Goal: Task Accomplishment & Management: Manage account settings

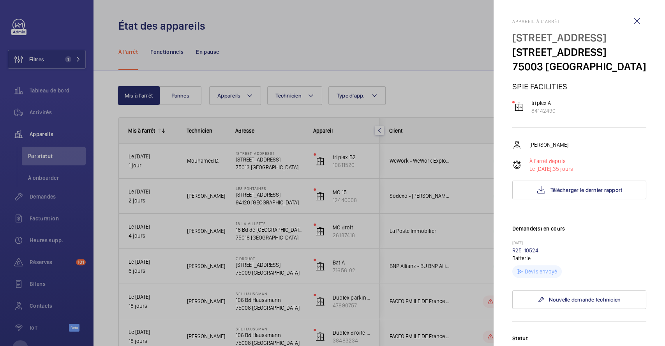
scroll to position [264, 0]
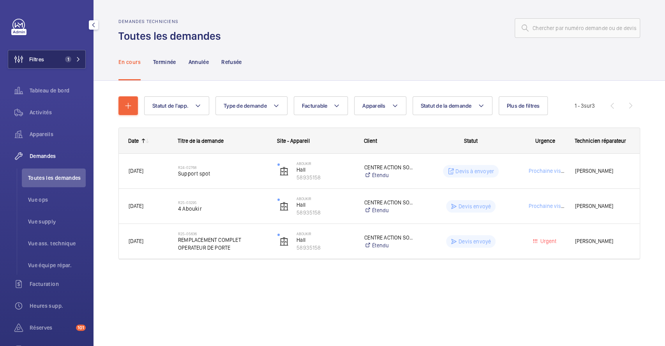
click at [53, 60] on button "Filtres 1" at bounding box center [47, 59] width 78 height 19
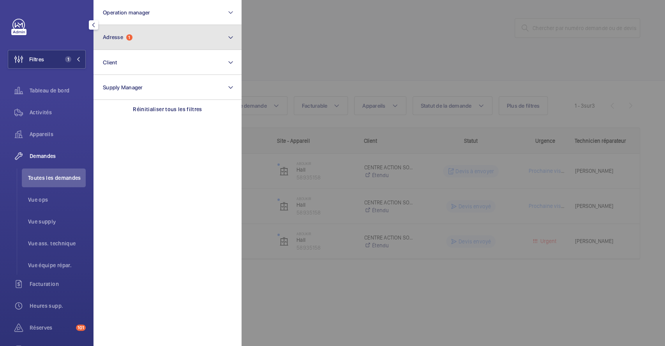
click at [143, 34] on button "Adresse 1" at bounding box center [168, 37] width 148 height 25
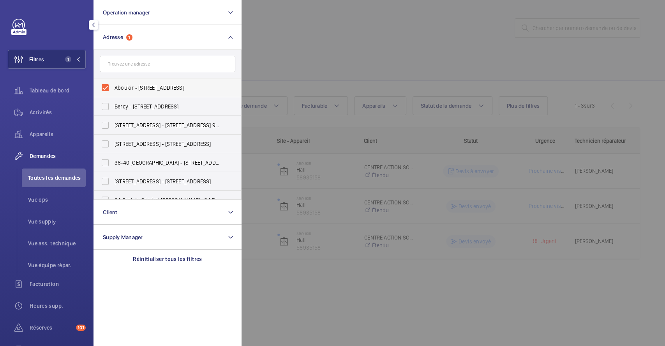
click at [106, 89] on label "Aboukir - 4 Rue d'Aboukir, PARIS 75002" at bounding box center [162, 87] width 136 height 19
click at [106, 89] on input "Aboukir - 4 Rue d'Aboukir, PARIS 75002" at bounding box center [105, 88] width 16 height 16
checkbox input "false"
click at [131, 67] on input "text" at bounding box center [168, 64] width 136 height 16
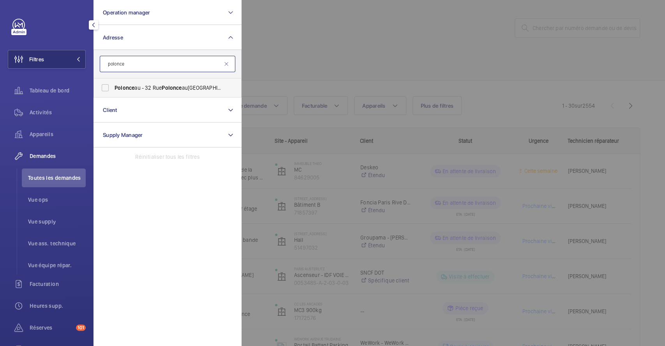
type input "polonce"
click at [108, 87] on label "Polonce au - 32 Rue Polonce au, PARIS 75018" at bounding box center [162, 87] width 136 height 19
click at [108, 87] on input "Polonce au - 32 Rue Polonce au, PARIS 75018" at bounding box center [105, 88] width 16 height 16
checkbox input "true"
click at [312, 57] on div at bounding box center [574, 173] width 665 height 346
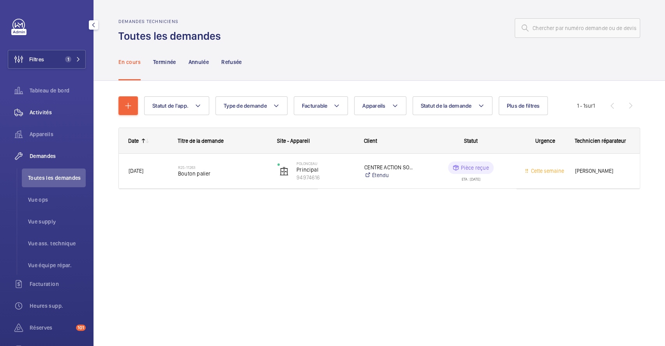
click at [46, 110] on span "Activités" at bounding box center [58, 112] width 56 height 8
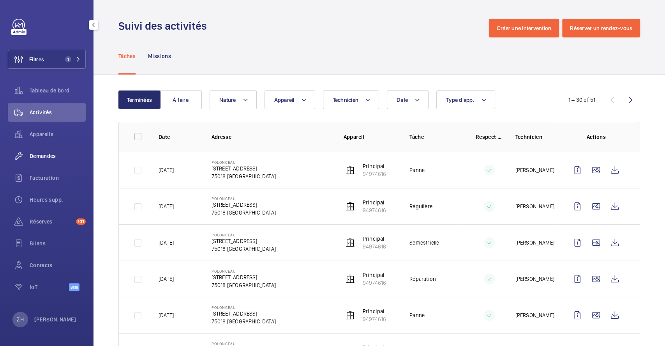
click at [46, 155] on span "Demandes" at bounding box center [58, 156] width 56 height 8
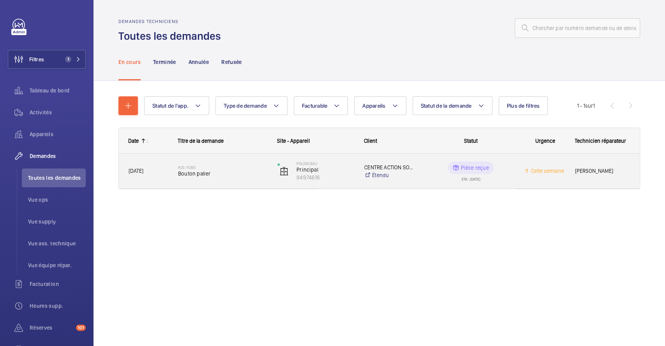
click at [241, 163] on div "R25-11263 Bouton palier" at bounding box center [222, 171] width 89 height 23
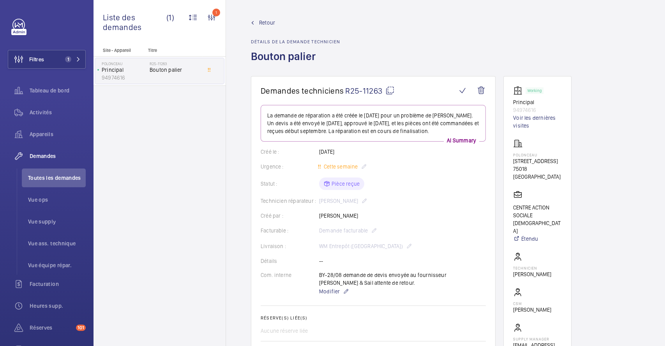
click at [264, 19] on span "Retour" at bounding box center [267, 23] width 16 height 8
